Goal: Task Accomplishment & Management: Use online tool/utility

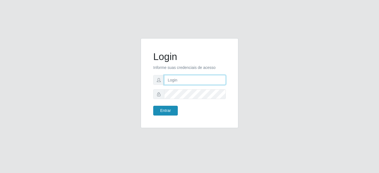
type input "mariabemais@B8"
click at [173, 111] on button "Entrar" at bounding box center [165, 111] width 25 height 10
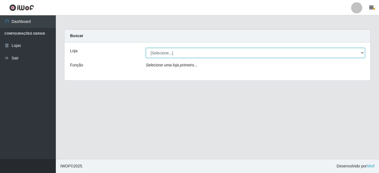
click at [180, 53] on select "[Selecione...] Bemais Supermercados - B8 Valentina" at bounding box center [255, 53] width 219 height 10
select select "413"
click at [146, 48] on select "[Selecione...] Bemais Supermercados - B8 Valentina" at bounding box center [255, 53] width 219 height 10
